Goal: Communication & Community: Ask a question

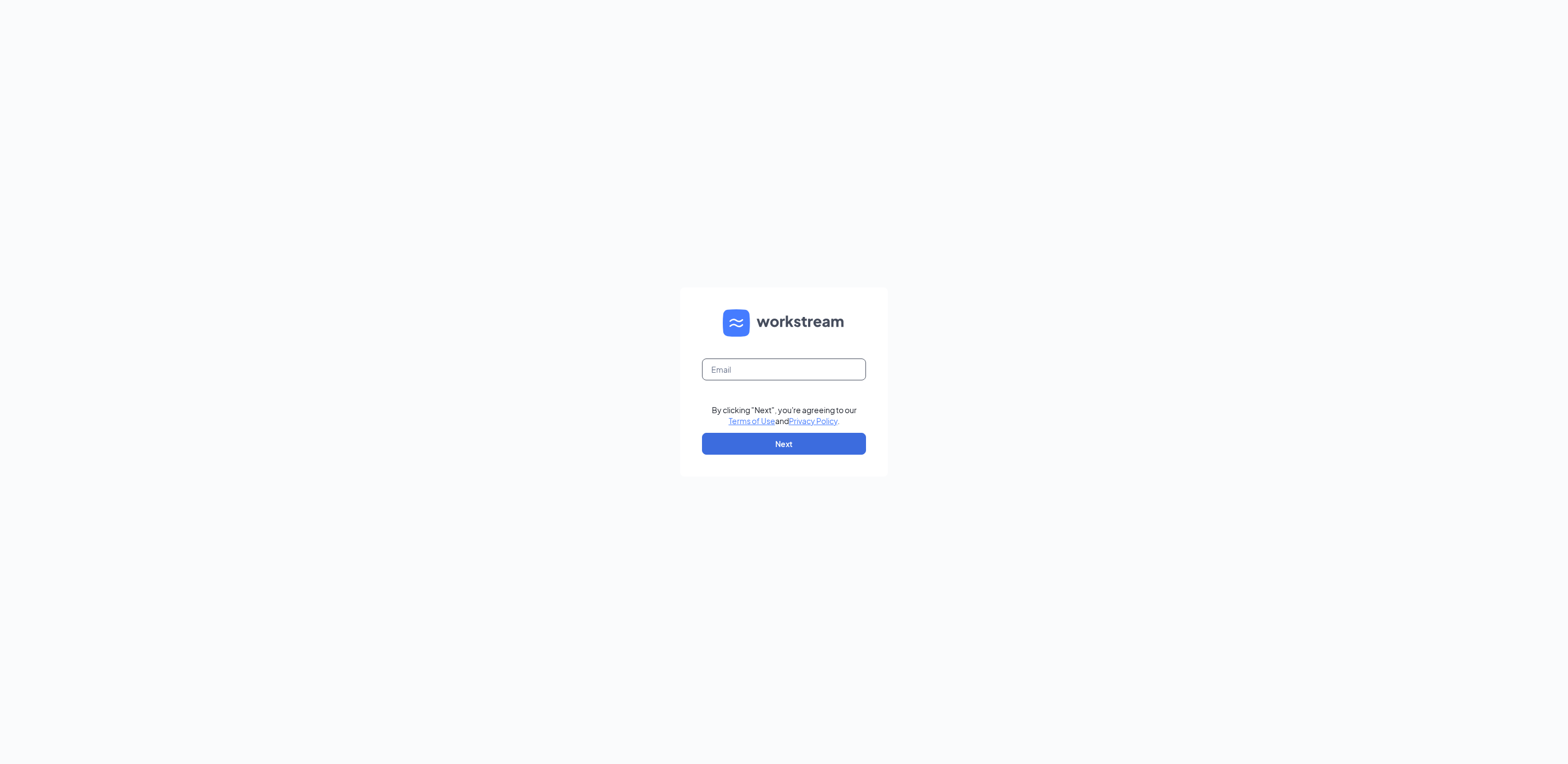
click at [800, 362] on input "text" at bounding box center [784, 370] width 164 height 22
type input "[EMAIL_ADDRESS][DOMAIN_NAME]"
click at [843, 445] on button "Next" at bounding box center [784, 444] width 164 height 22
click at [789, 433] on button "Sign In" at bounding box center [784, 439] width 164 height 22
click at [786, 376] on input "text" at bounding box center [784, 370] width 164 height 22
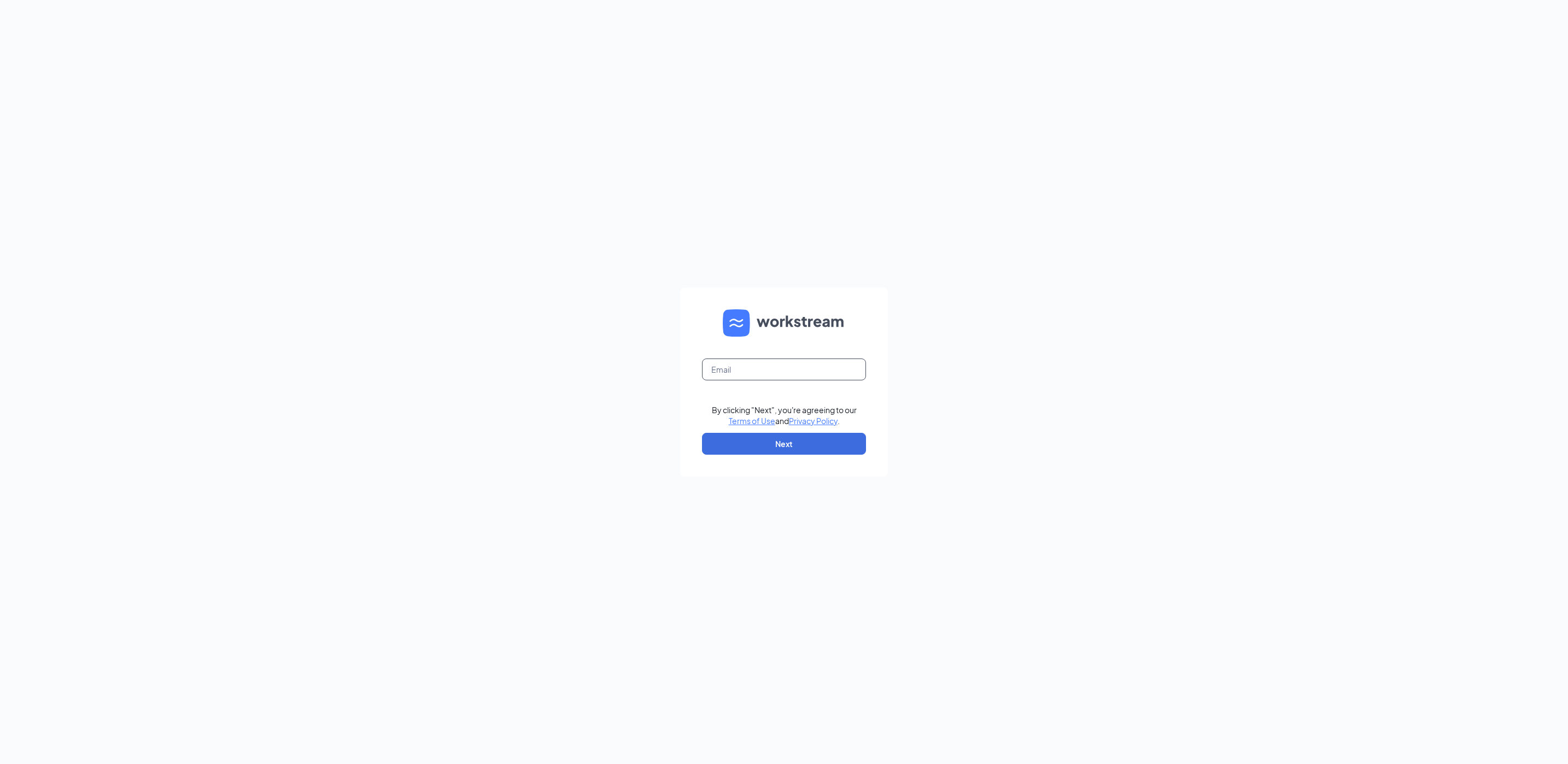
click at [725, 368] on input "text" at bounding box center [784, 370] width 164 height 22
type input "[EMAIL_ADDRESS][DOMAIN_NAME]"
click at [786, 437] on button "Next" at bounding box center [784, 444] width 164 height 22
click at [785, 439] on button "Sign In" at bounding box center [784, 439] width 164 height 22
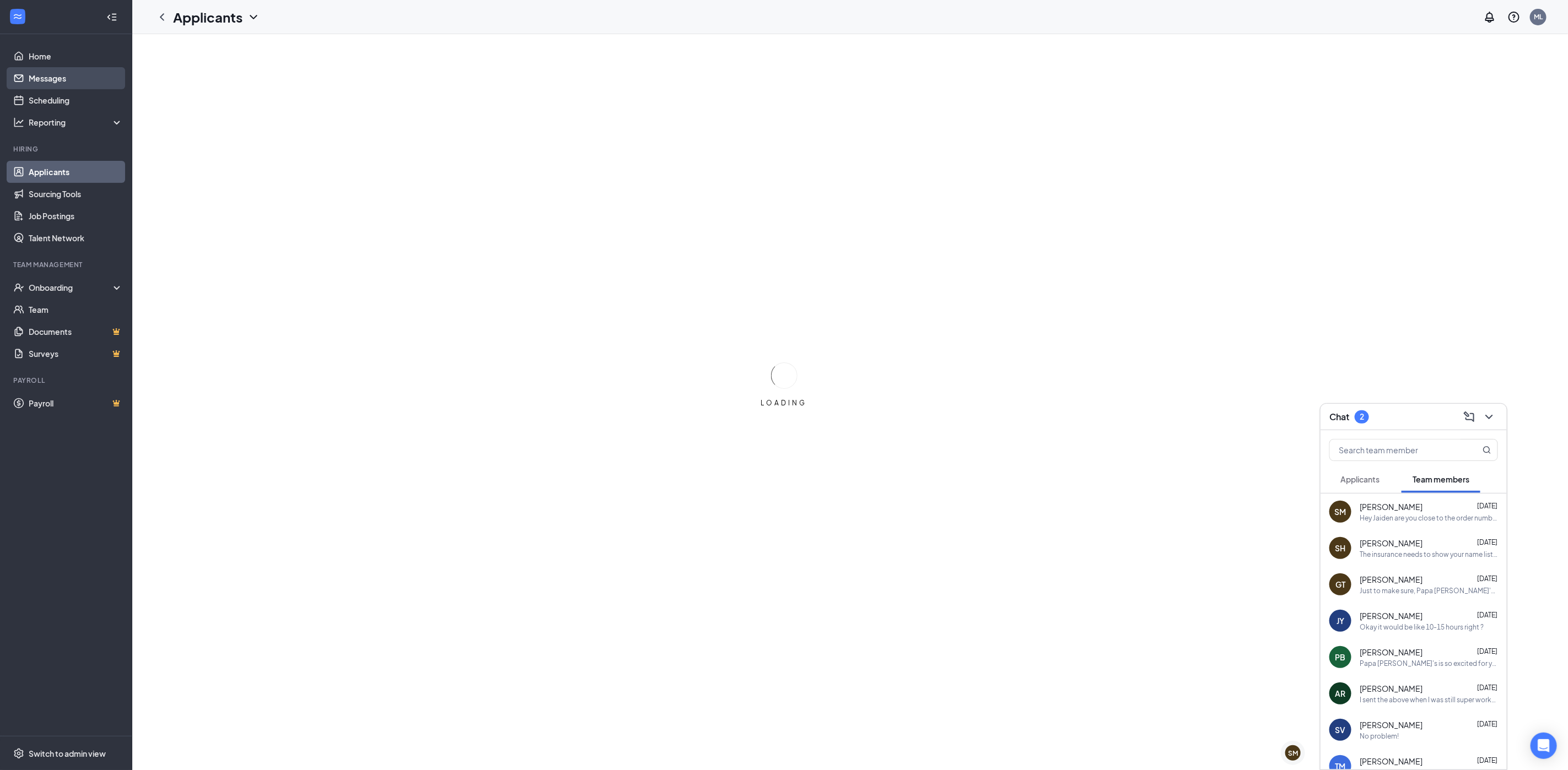
click at [45, 78] on link "Messages" at bounding box center [76, 78] width 94 height 22
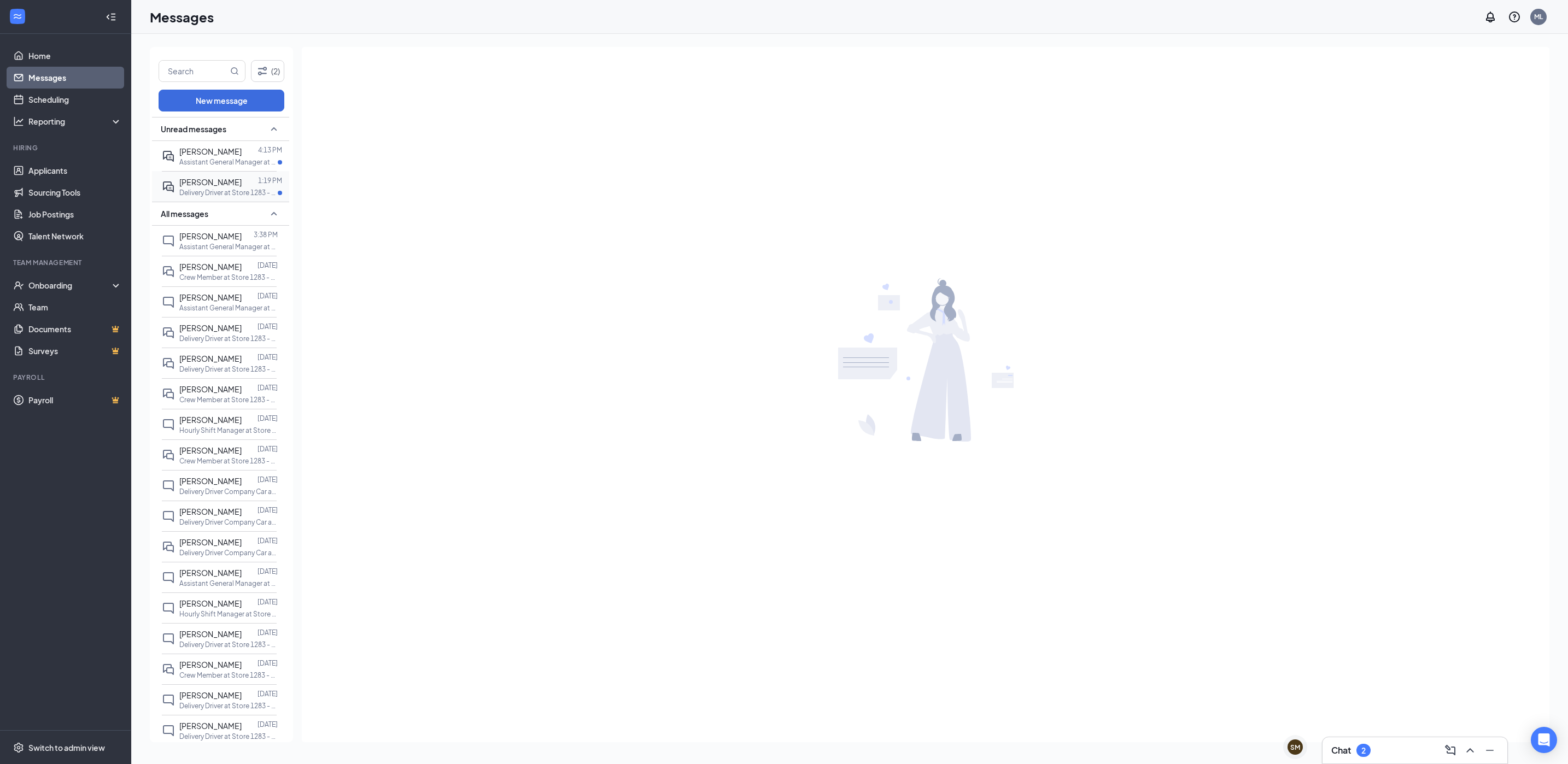
click at [217, 183] on span "[PERSON_NAME]" at bounding box center [210, 182] width 62 height 10
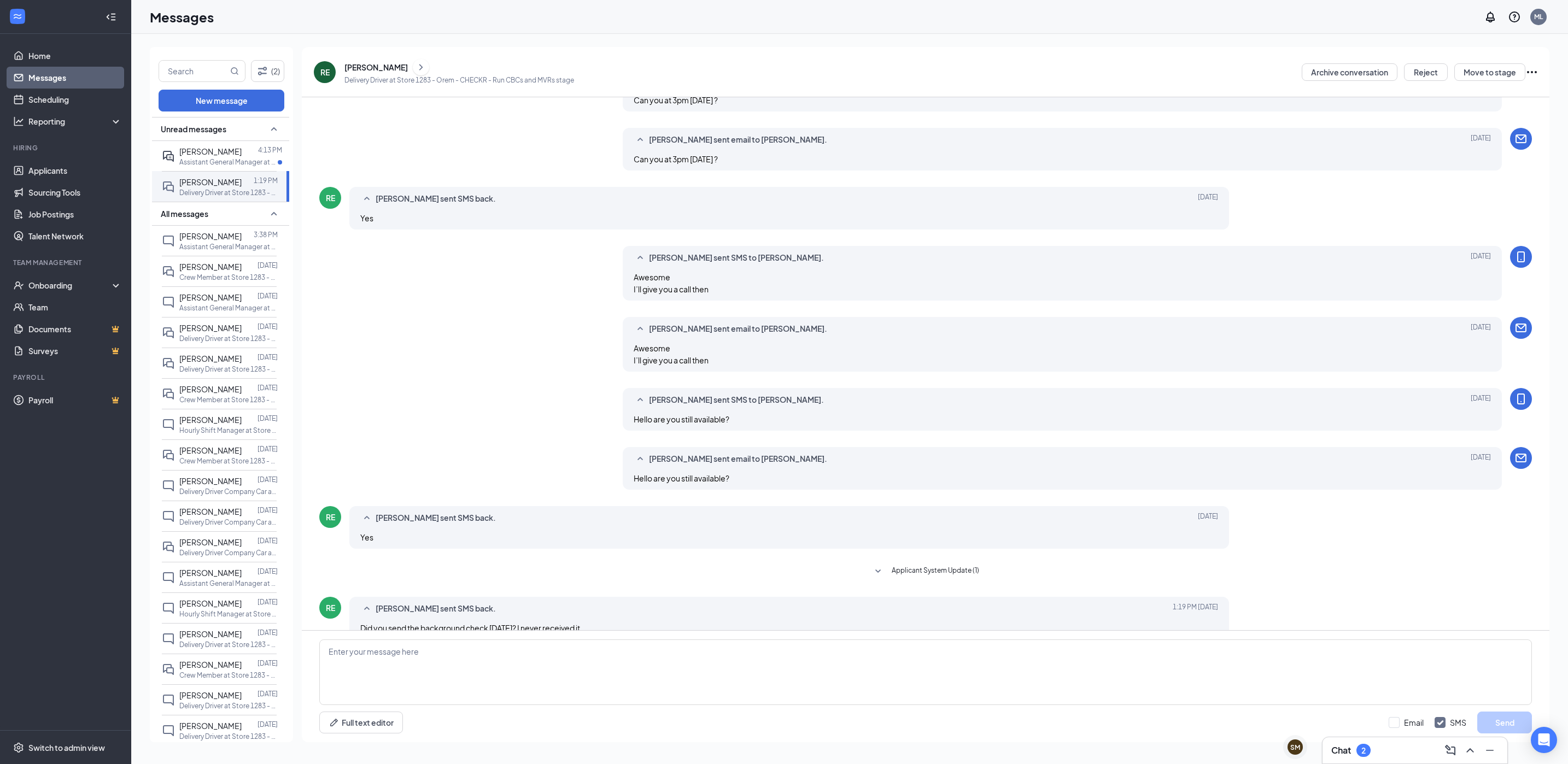
scroll to position [89, 0]
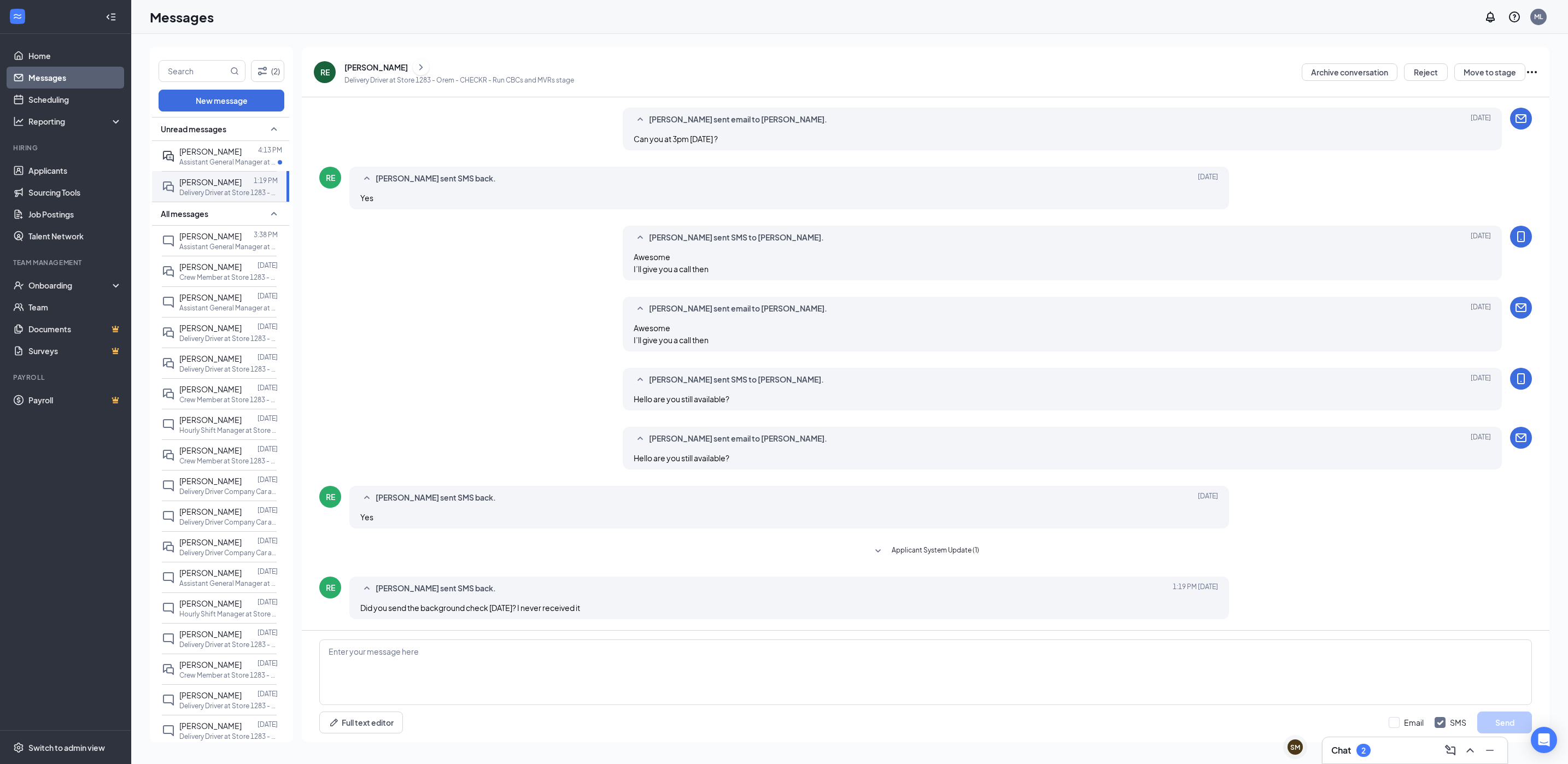
click at [379, 62] on div "[PERSON_NAME]" at bounding box center [376, 67] width 64 height 11
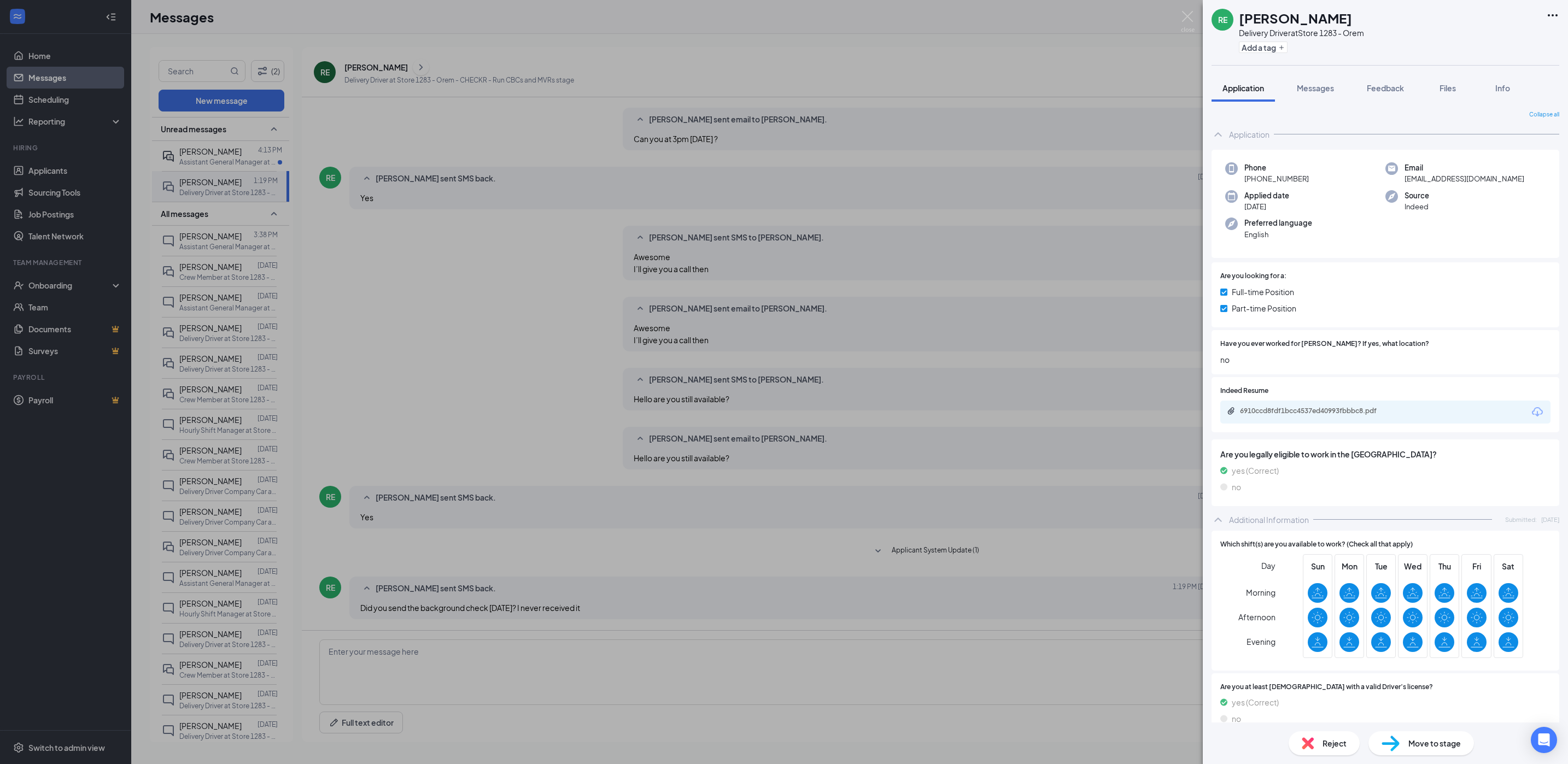
click at [1434, 743] on span "Move to stage" at bounding box center [1435, 743] width 52 height 12
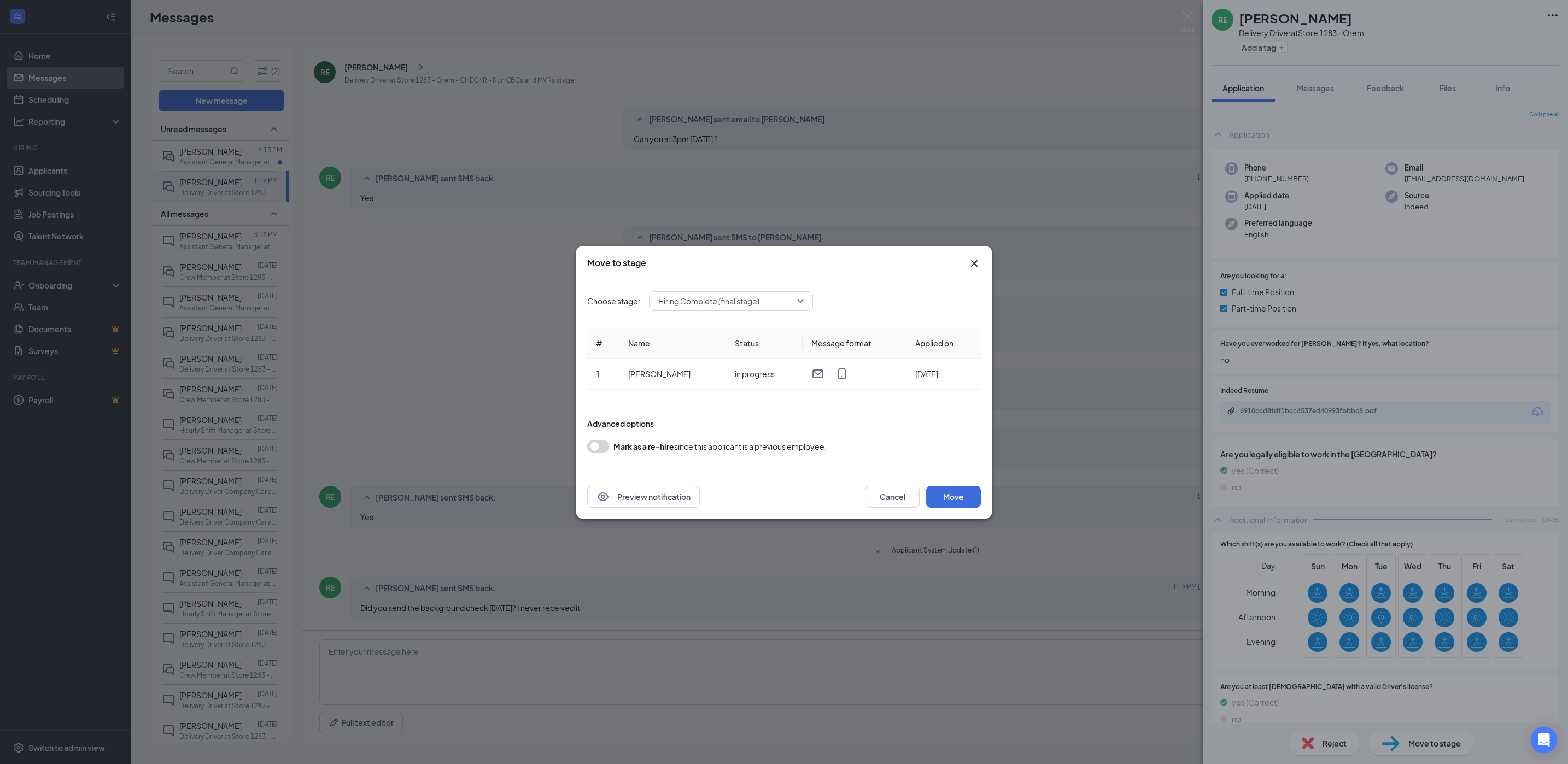
click at [756, 289] on div "Choose stage: Hiring Complete (final stage) # Name Status Message format Applie…" at bounding box center [784, 378] width 394 height 195
click at [756, 293] on span "Hiring Complete (final stage)" at bounding box center [709, 301] width 101 height 16
click at [758, 417] on span "CHECKR - Run CBCs and MVRs (current stage)" at bounding box center [739, 420] width 164 height 12
click at [907, 502] on button "Cancel" at bounding box center [893, 497] width 55 height 22
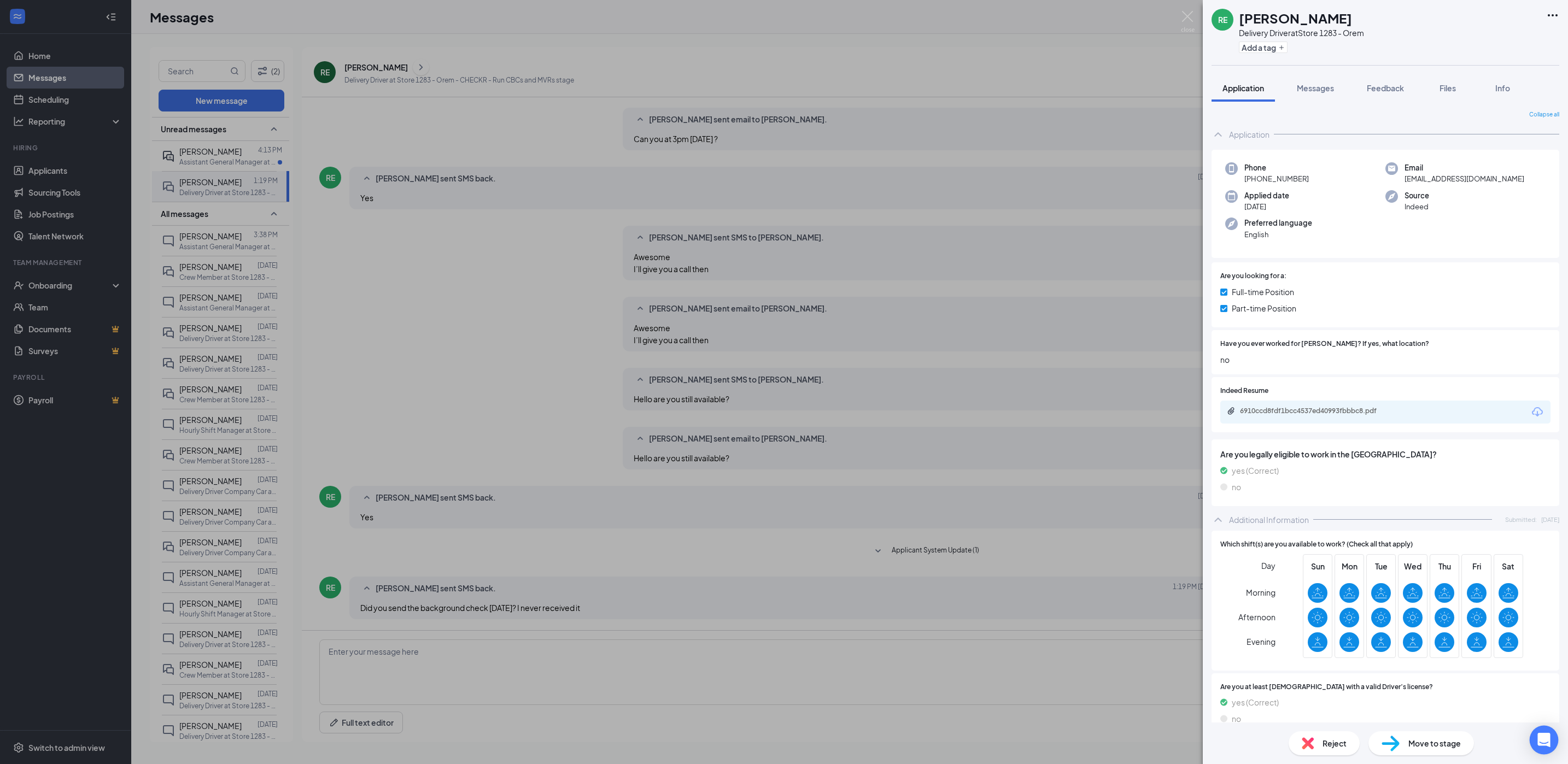
click at [1549, 741] on icon "Open Intercom Messenger" at bounding box center [1544, 740] width 13 height 14
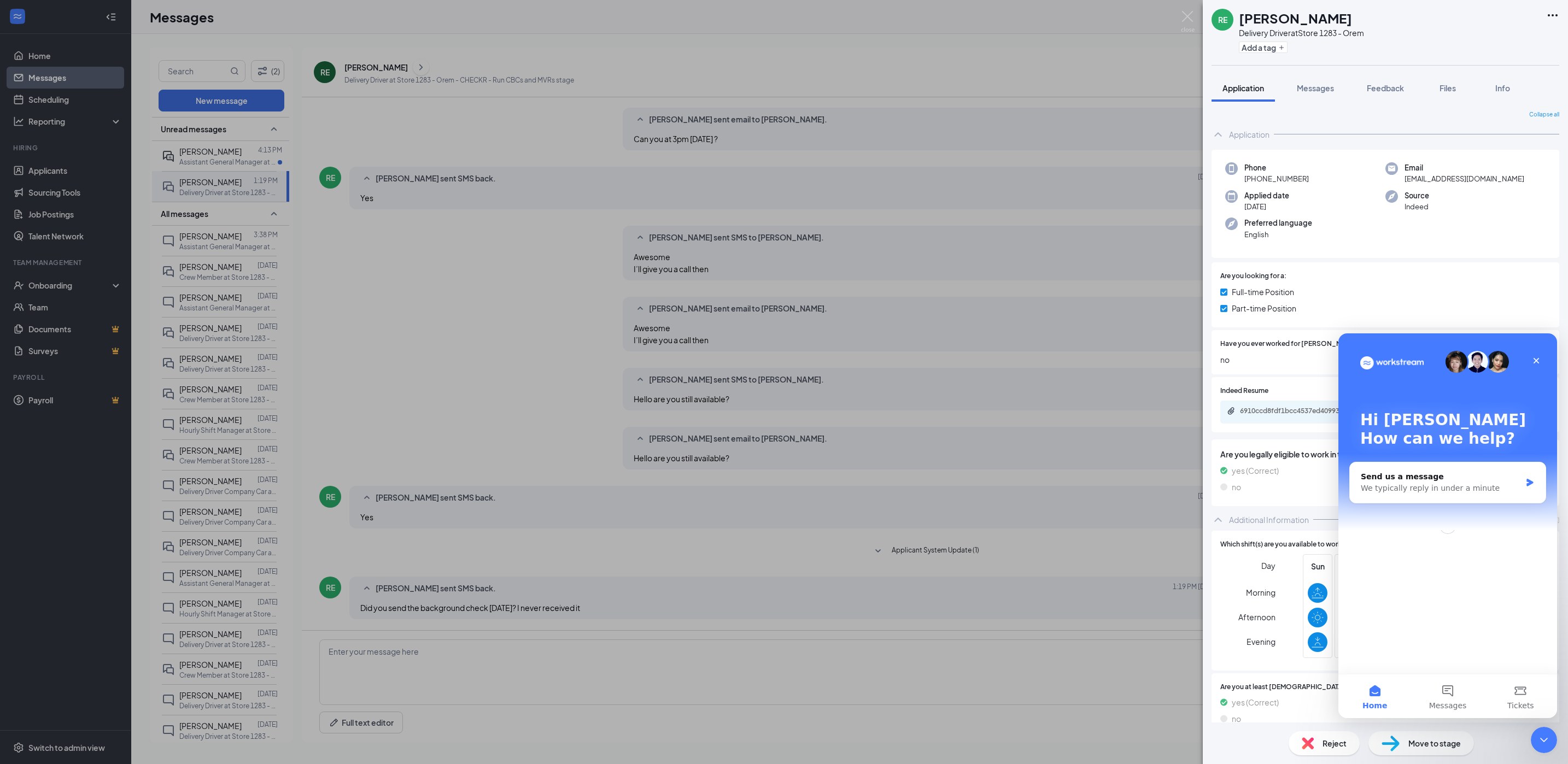
scroll to position [0, 0]
click at [1448, 483] on div "We typically reply in under a minute" at bounding box center [1441, 488] width 160 height 11
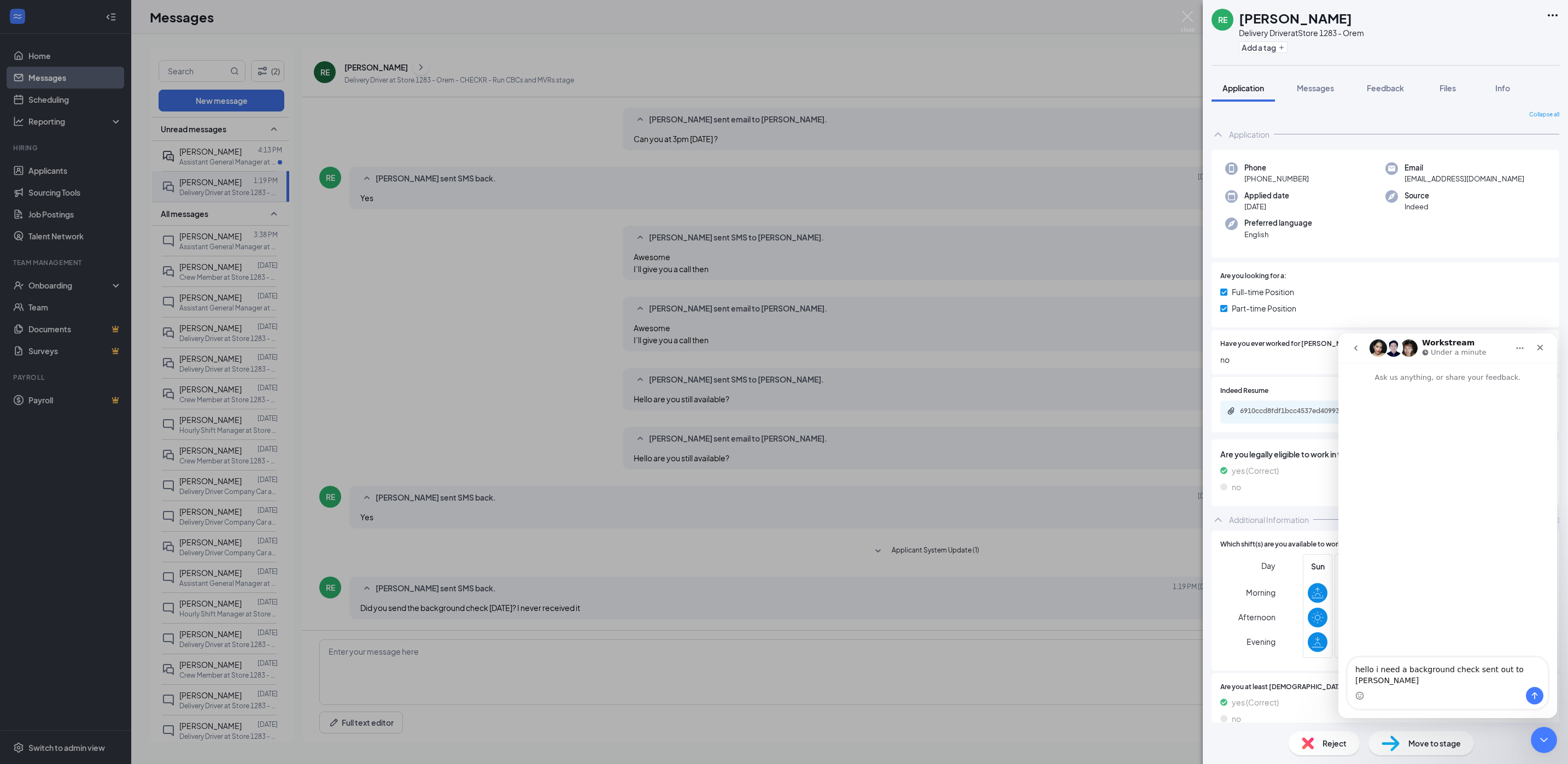
type textarea "hello i need a background check sent out to [PERSON_NAME]"
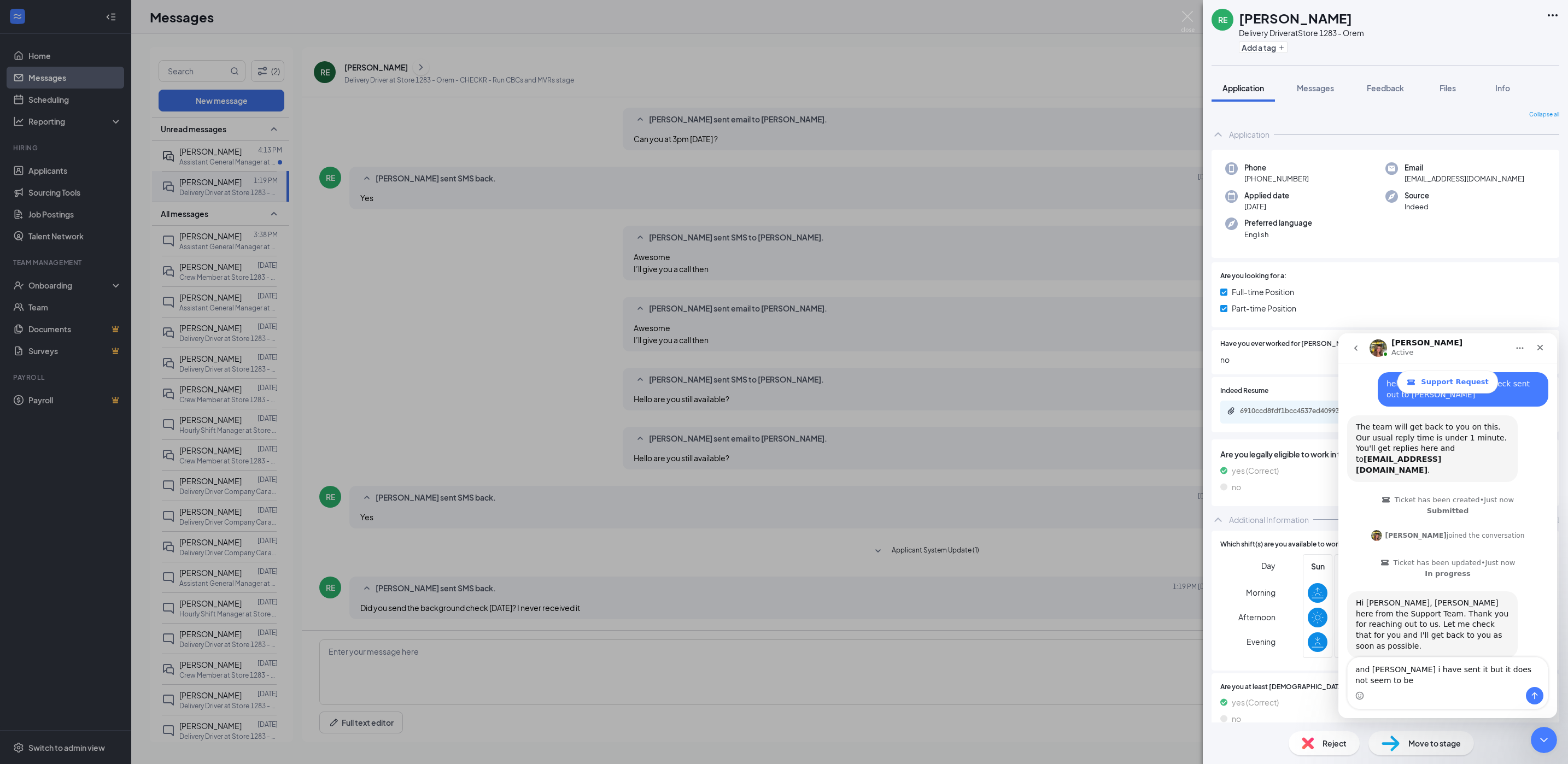
scroll to position [58, 0]
type textarea "and [PERSON_NAME] i have sent it but it does not seem to be working"
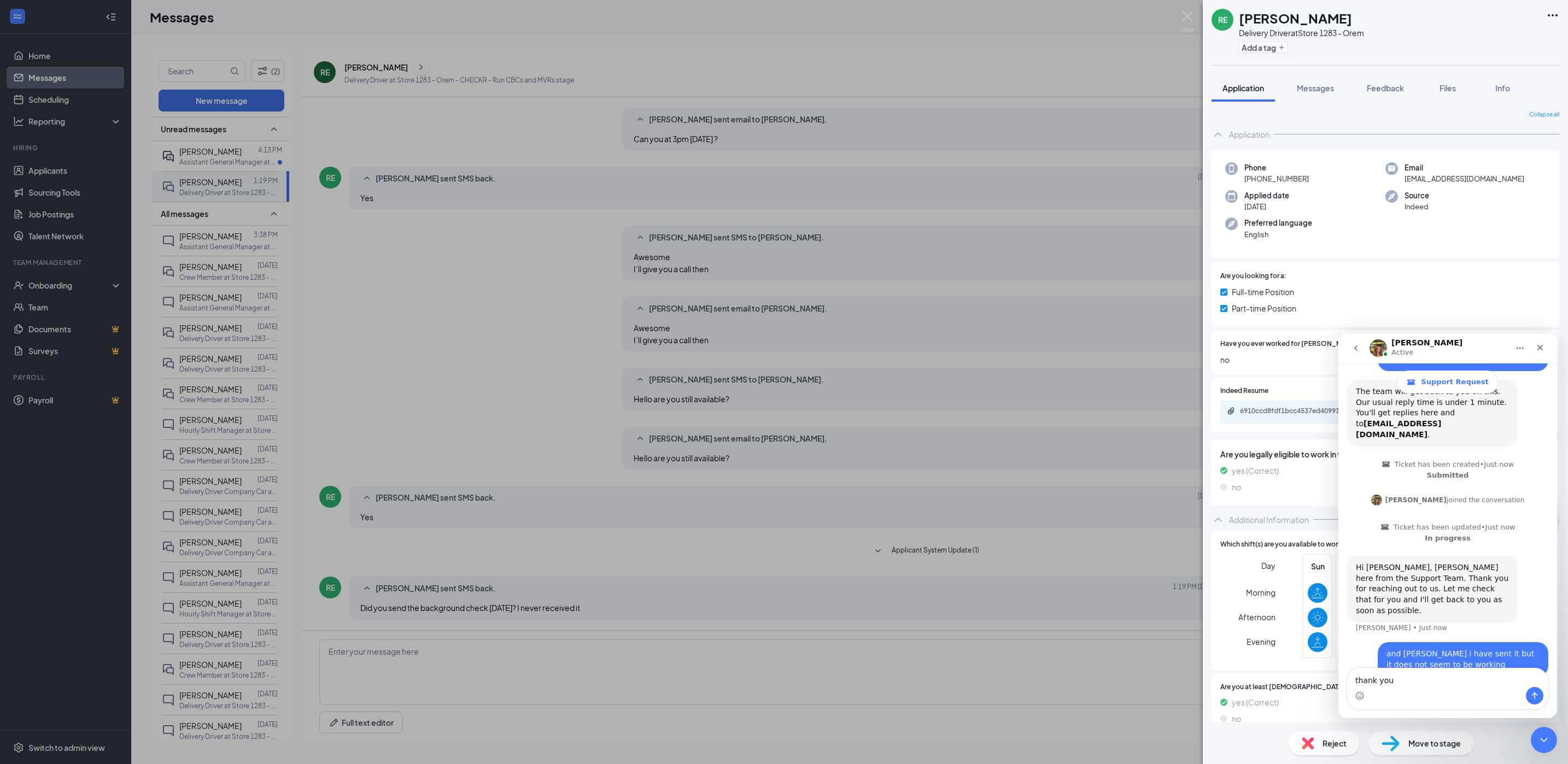
type textarea "thank you"
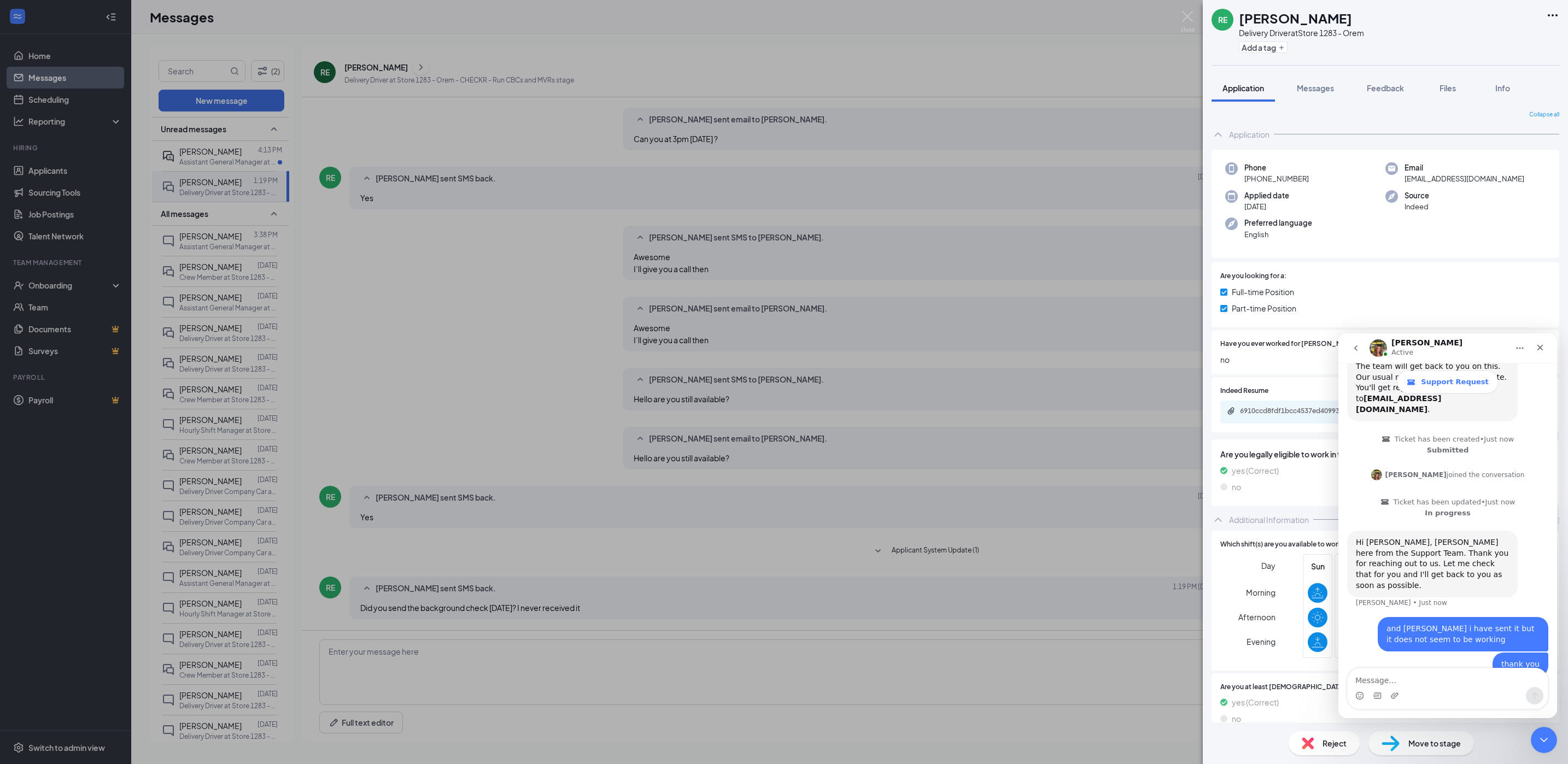
scroll to position [114, 0]
